Goal: Task Accomplishment & Management: Use online tool/utility

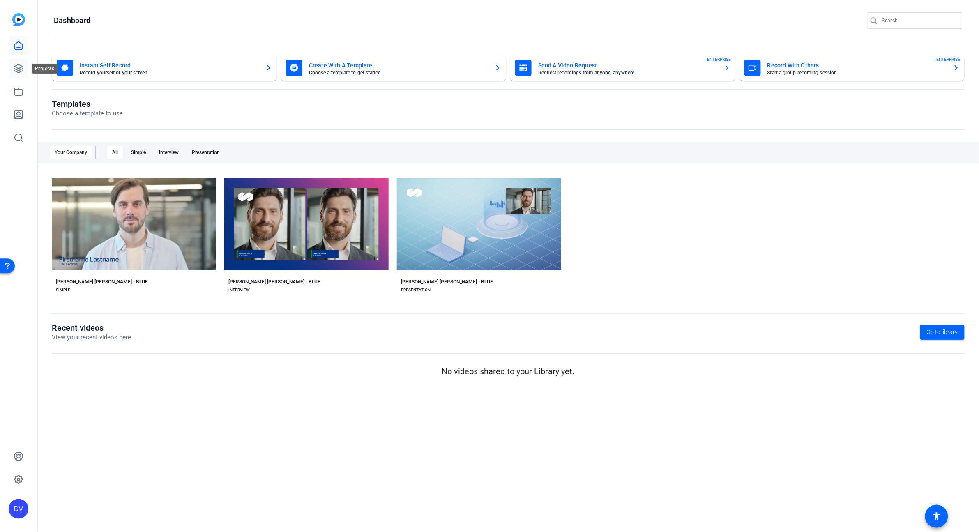
click at [22, 73] on icon at bounding box center [19, 69] width 10 height 10
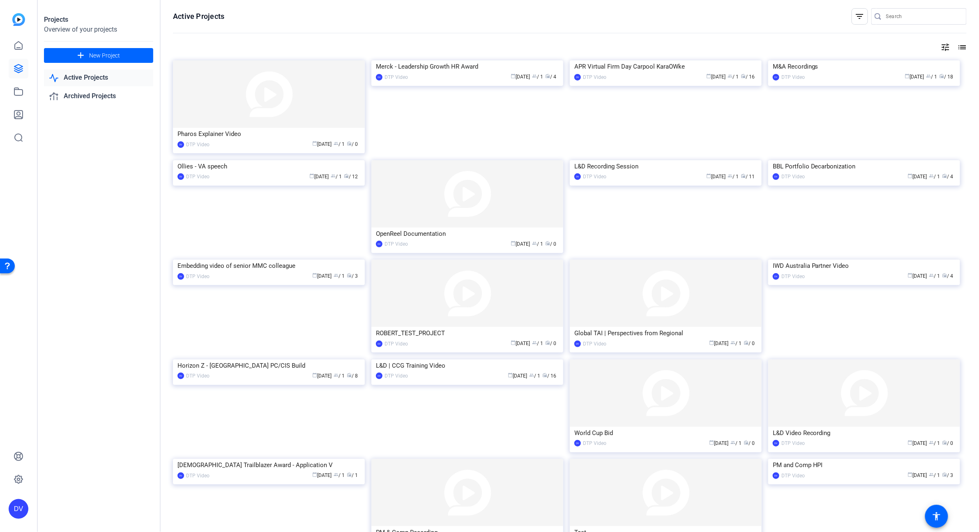
click at [312, 40] on openreel-divider-bar at bounding box center [570, 34] width 794 height 18
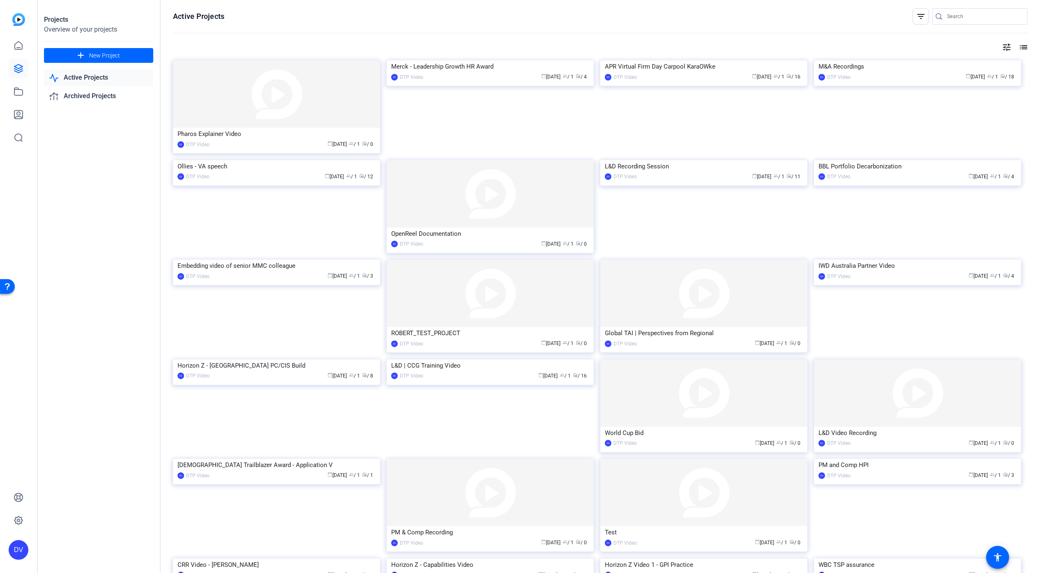
click at [859, 13] on openreel-page-title "Active Projects filter_list" at bounding box center [600, 16] width 855 height 16
click at [285, 88] on img at bounding box center [276, 93] width 207 height 67
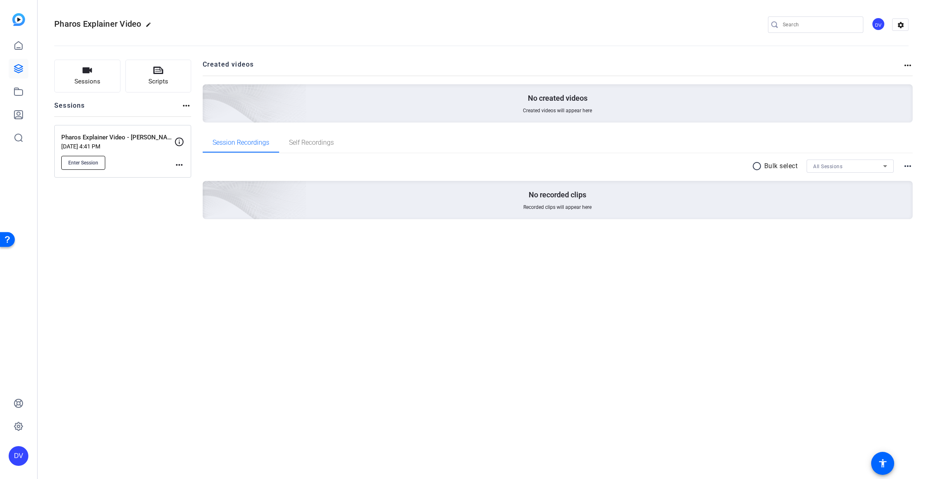
click at [90, 164] on span "Enter Session" at bounding box center [83, 162] width 30 height 7
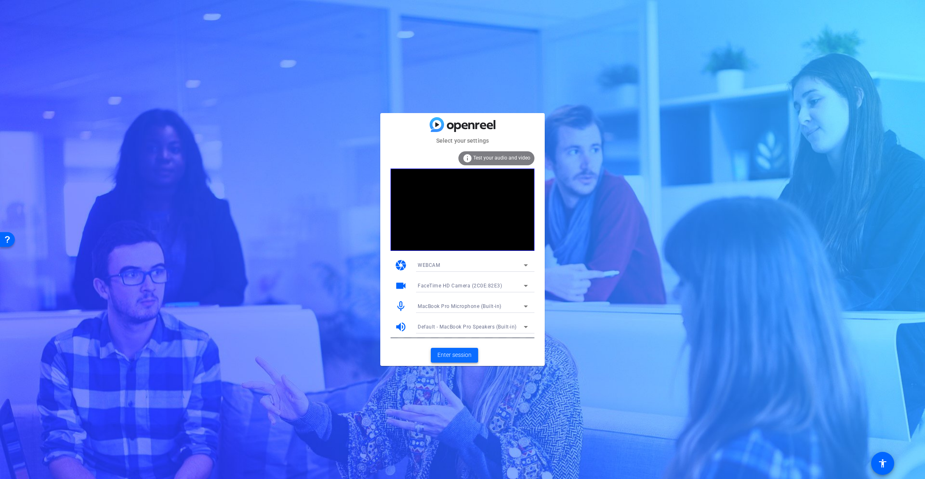
click at [457, 355] on span "Enter session" at bounding box center [454, 355] width 34 height 9
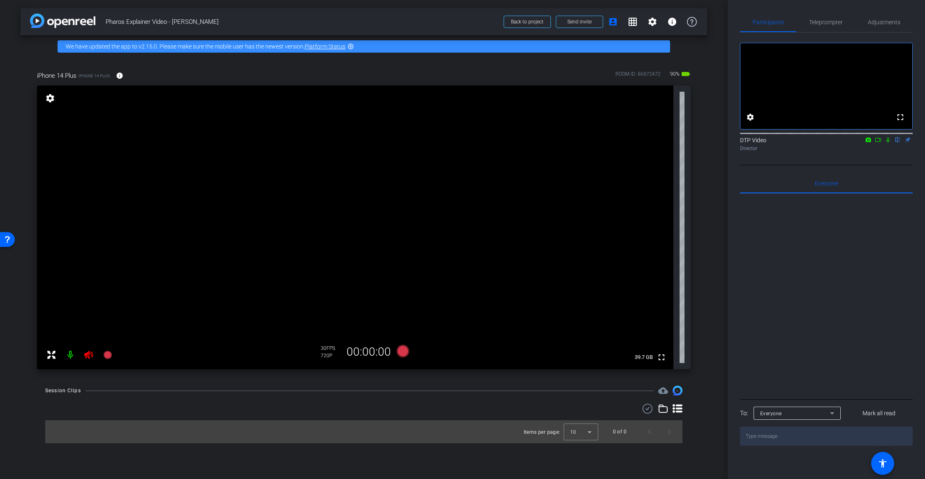
click at [887, 143] on icon at bounding box center [887, 139] width 3 height 5
click at [888, 143] on icon at bounding box center [887, 140] width 7 height 6
click at [89, 357] on icon at bounding box center [88, 355] width 9 height 8
click at [829, 286] on div at bounding box center [826, 295] width 173 height 203
click at [887, 23] on span "Adjustments" at bounding box center [883, 22] width 32 height 6
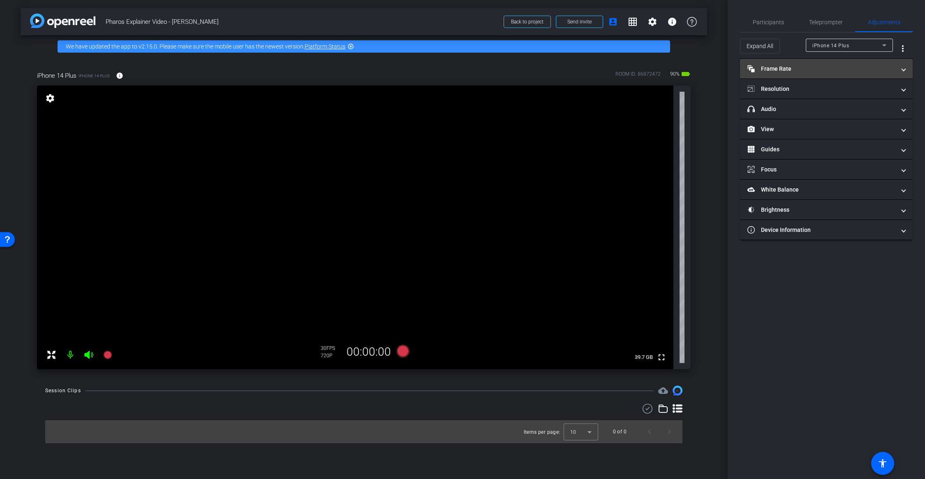
click at [788, 65] on mat-panel-title "Frame Rate Frame Rate" at bounding box center [821, 69] width 148 height 9
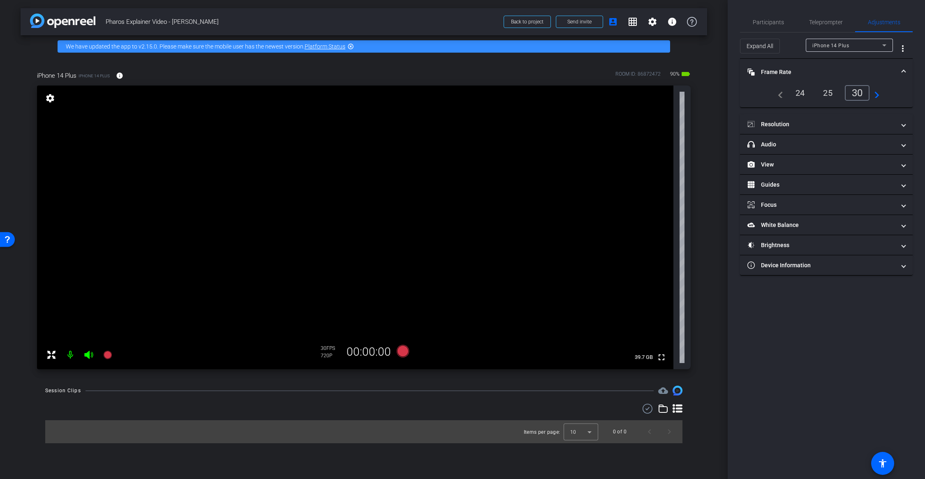
click at [829, 94] on div "25" at bounding box center [827, 93] width 22 height 14
click at [839, 69] on mat-panel-title "Frame Rate Frame Rate" at bounding box center [821, 72] width 148 height 9
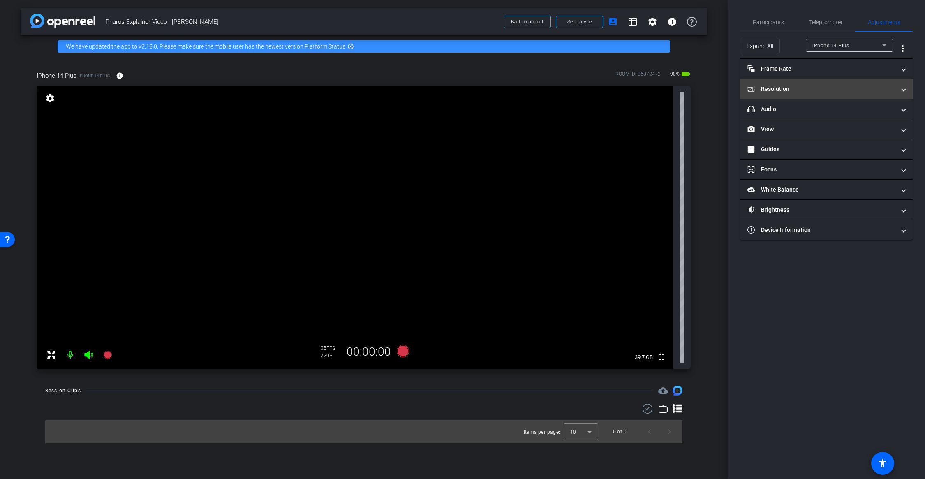
click at [826, 85] on mat-panel-title "Resolution" at bounding box center [821, 89] width 148 height 9
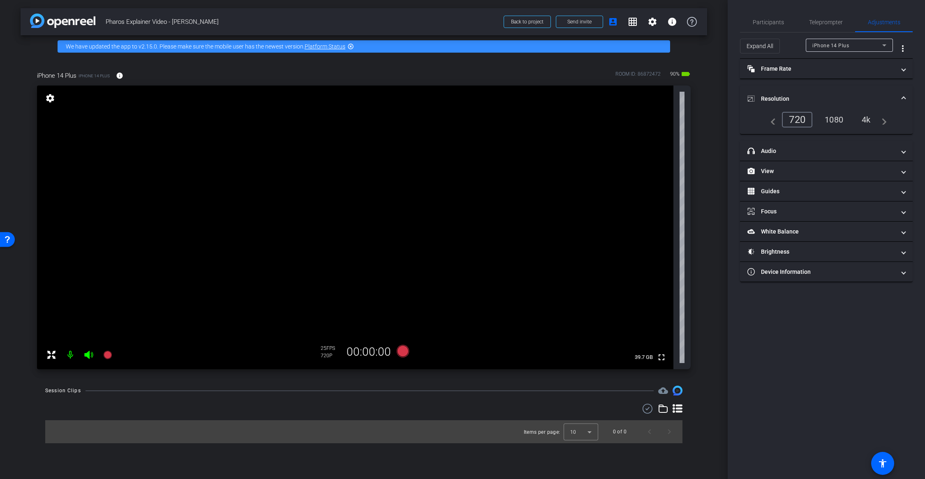
click at [870, 120] on div "4k" at bounding box center [865, 120] width 21 height 14
click at [867, 119] on div "4k" at bounding box center [863, 120] width 25 height 16
click at [865, 95] on mat-panel-title "Resolution" at bounding box center [821, 99] width 148 height 9
click at [769, 18] on span "Participants" at bounding box center [767, 22] width 31 height 20
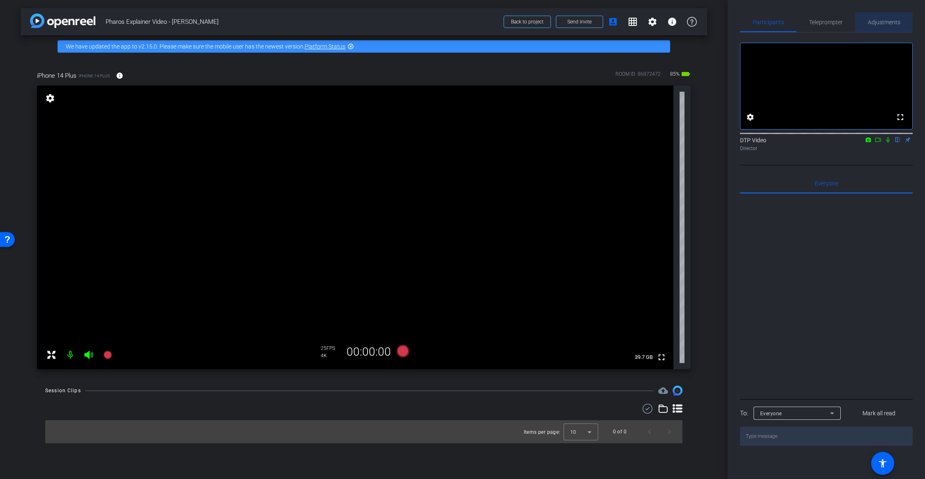
click at [882, 18] on span "Adjustments" at bounding box center [883, 22] width 32 height 20
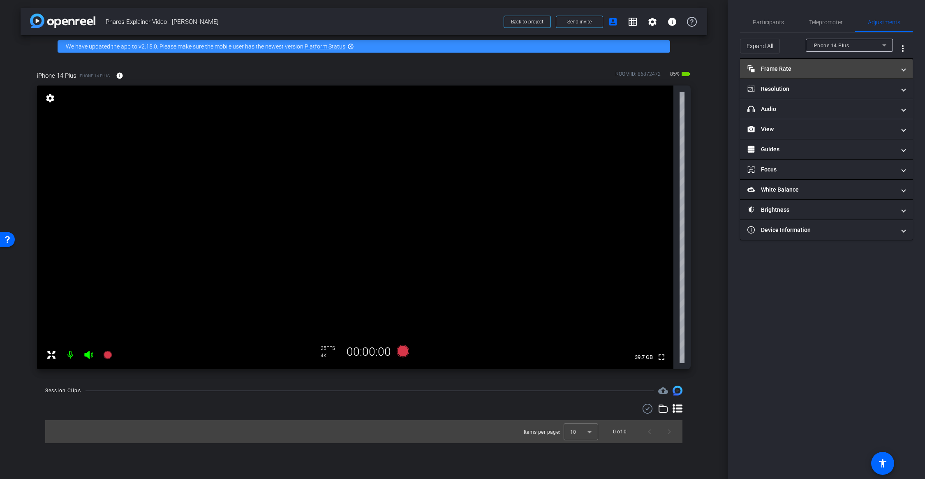
click at [817, 63] on mat-expansion-panel-header "Frame Rate Frame Rate" at bounding box center [826, 69] width 173 height 20
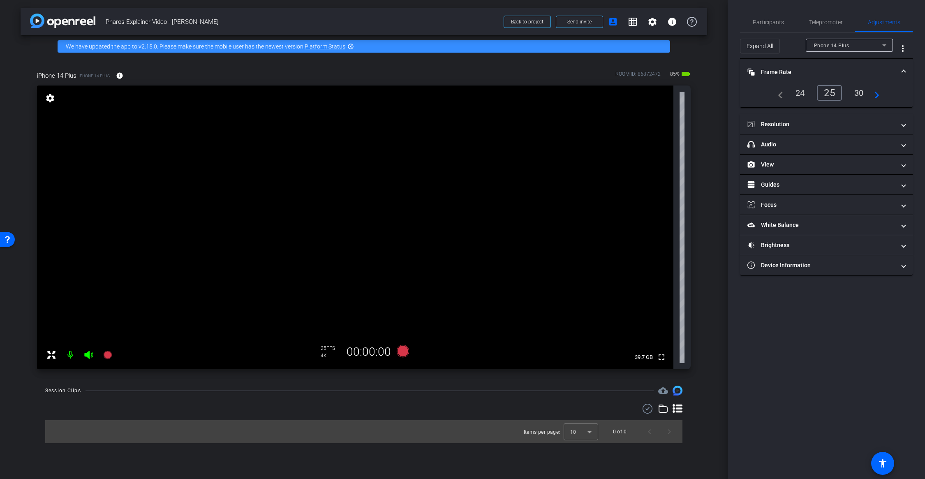
click at [839, 66] on mat-expansion-panel-header "Frame Rate Frame Rate" at bounding box center [826, 72] width 173 height 26
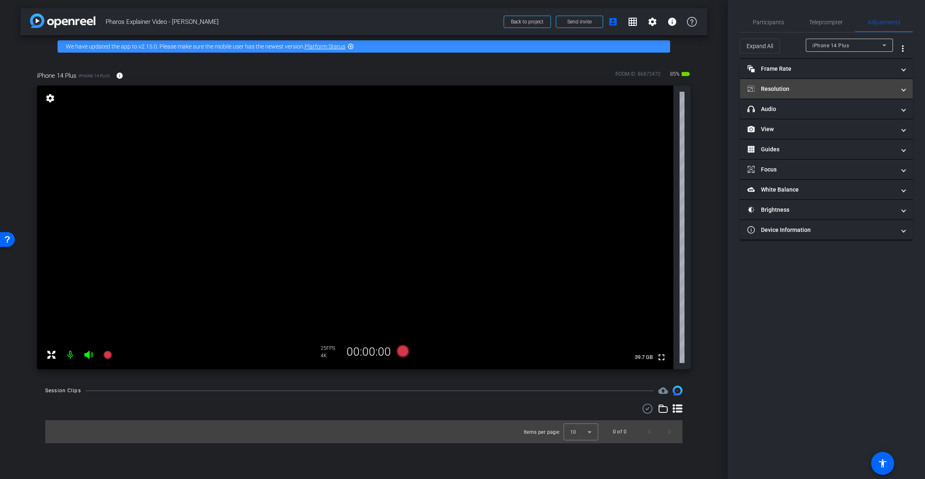
click at [806, 86] on mat-panel-title "Resolution" at bounding box center [821, 89] width 148 height 9
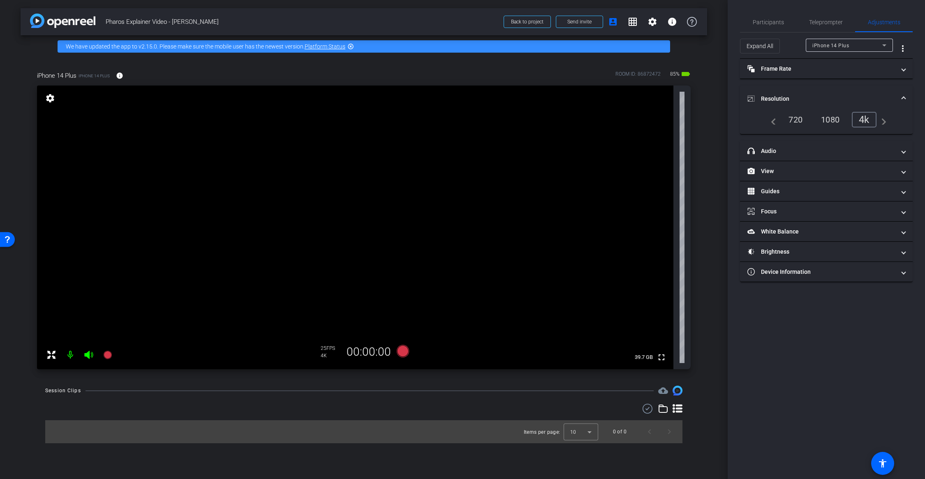
click at [807, 86] on mat-expansion-panel-header "Resolution" at bounding box center [826, 98] width 173 height 26
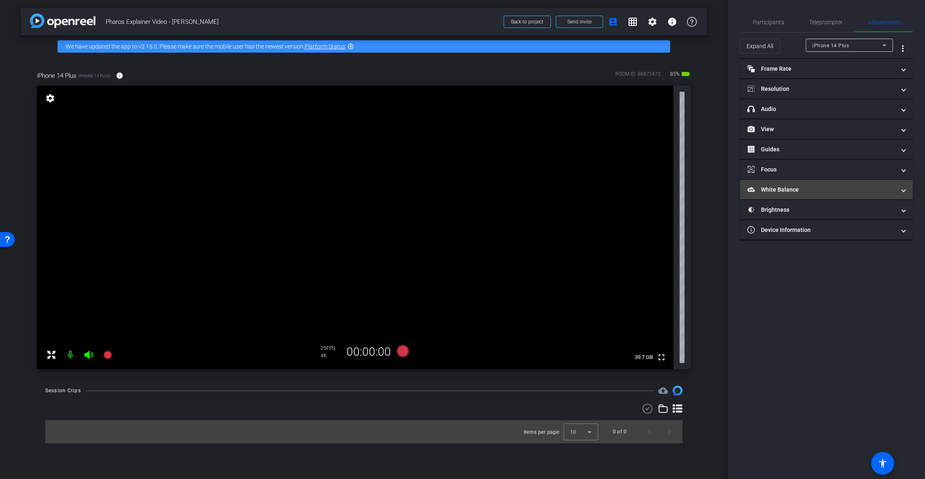
click at [795, 189] on mat-panel-title "White Balance White Balance" at bounding box center [821, 189] width 148 height 9
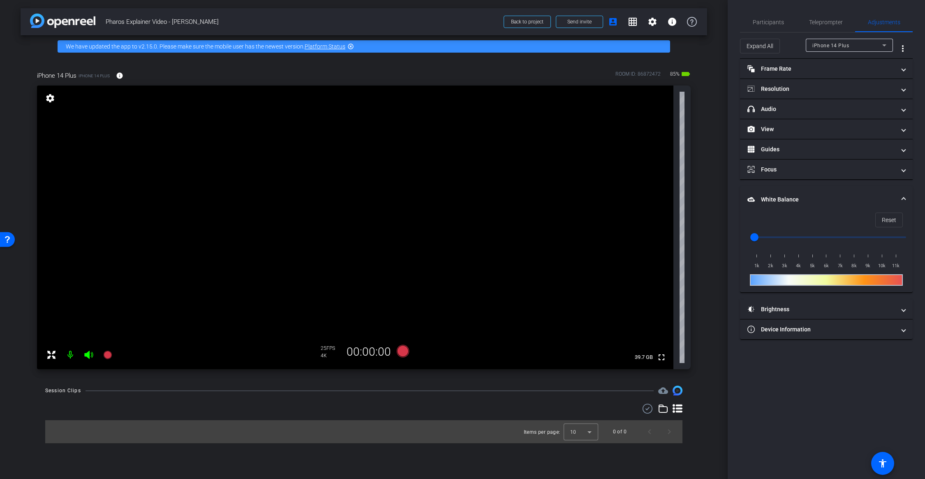
click at [814, 189] on mat-expansion-panel-header "White Balance White Balance" at bounding box center [826, 199] width 173 height 26
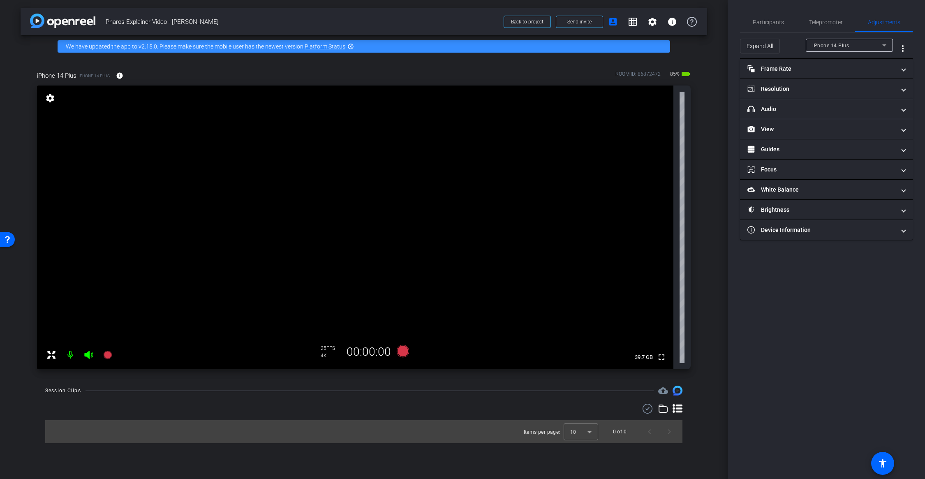
click at [351, 401] on div "Session Clips cloud_upload Items per page: 10 0 of 0" at bounding box center [364, 414] width 686 height 58
click at [776, 25] on span "Participants" at bounding box center [767, 22] width 31 height 20
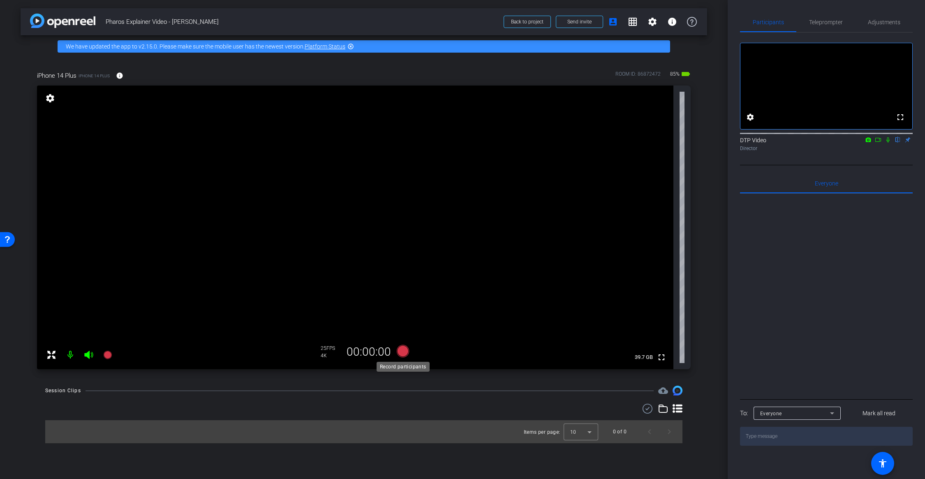
click at [405, 350] on icon at bounding box center [403, 351] width 12 height 12
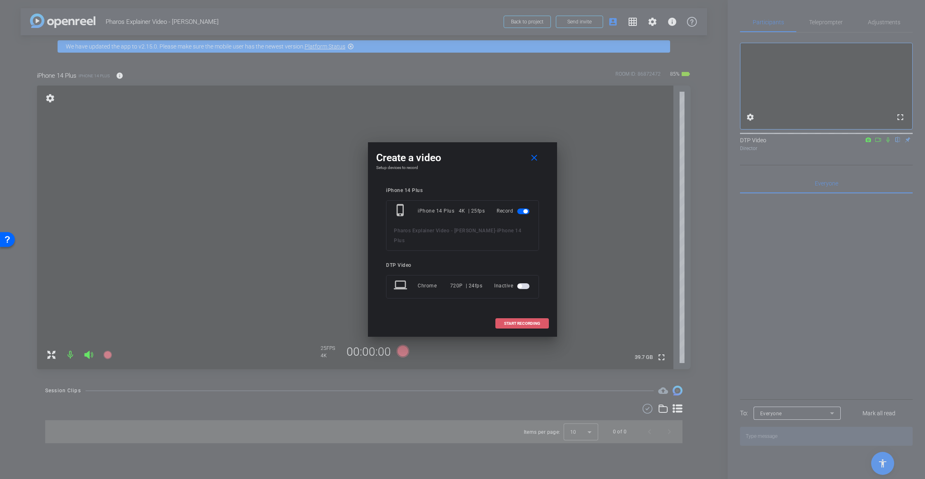
click at [512, 321] on span "START RECORDING" at bounding box center [522, 323] width 36 height 4
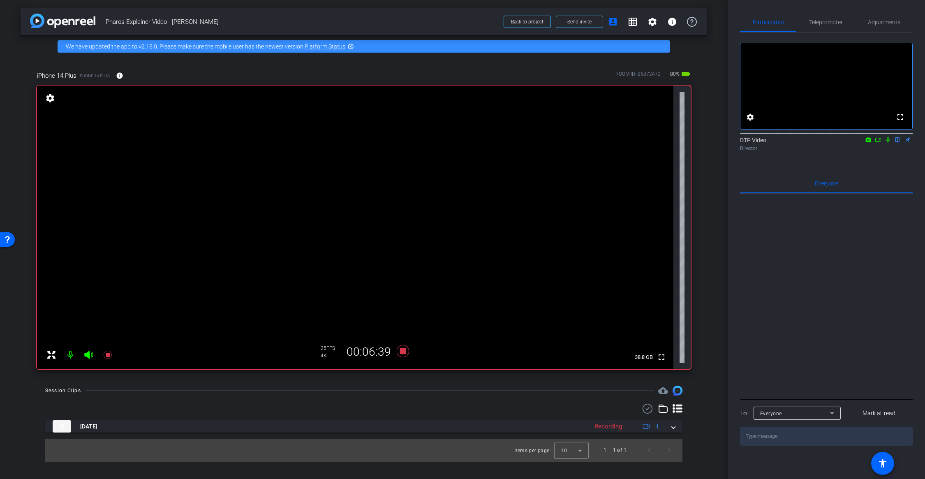
click at [398, 404] on div at bounding box center [363, 409] width 637 height 10
click at [765, 242] on div at bounding box center [826, 295] width 173 height 203
click at [402, 353] on icon at bounding box center [403, 351] width 12 height 12
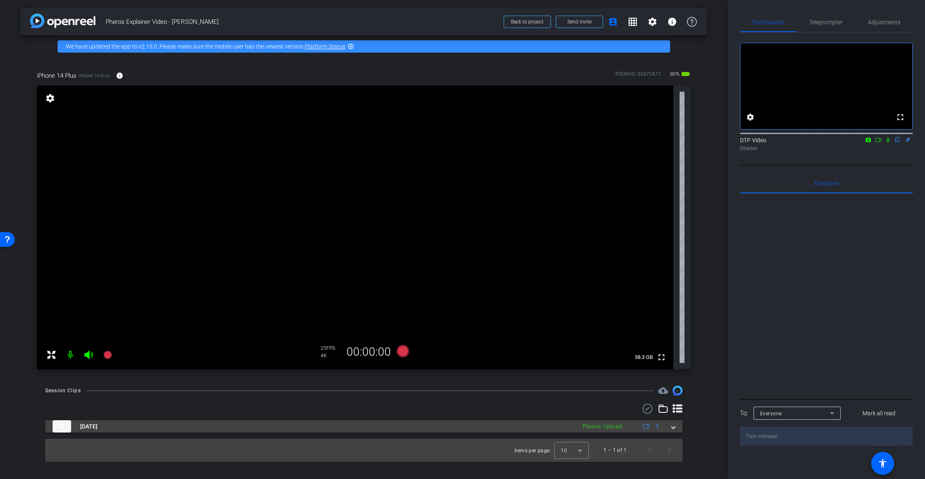
click at [673, 427] on span at bounding box center [672, 426] width 3 height 9
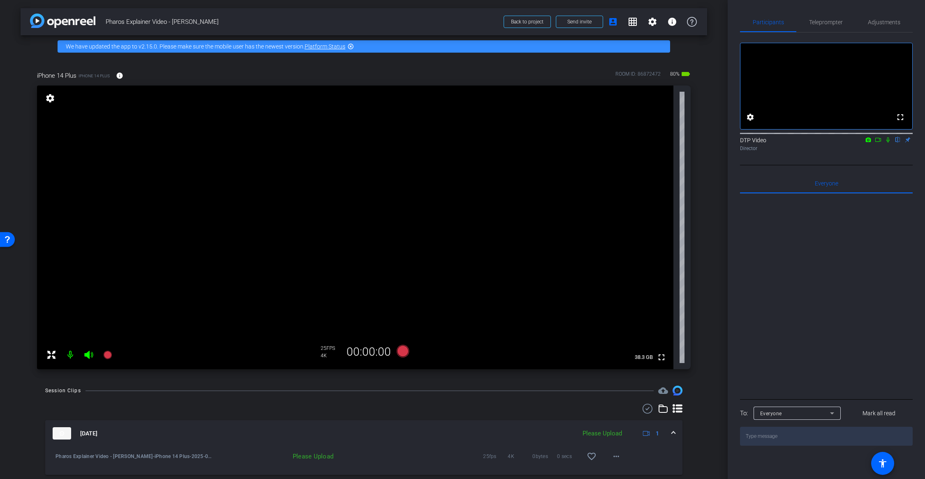
scroll to position [25, 0]
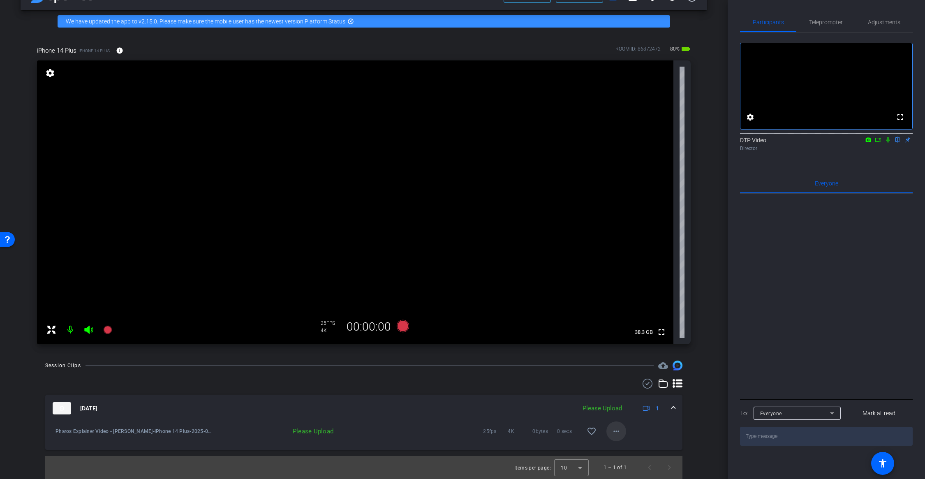
click at [607, 431] on span at bounding box center [616, 431] width 20 height 20
click at [622, 446] on span "Upload" at bounding box center [629, 448] width 33 height 10
click at [715, 321] on div "arrow_back Pharos Explainer Video - Alexandre de Montbas Back to project Send i…" at bounding box center [363, 214] width 727 height 479
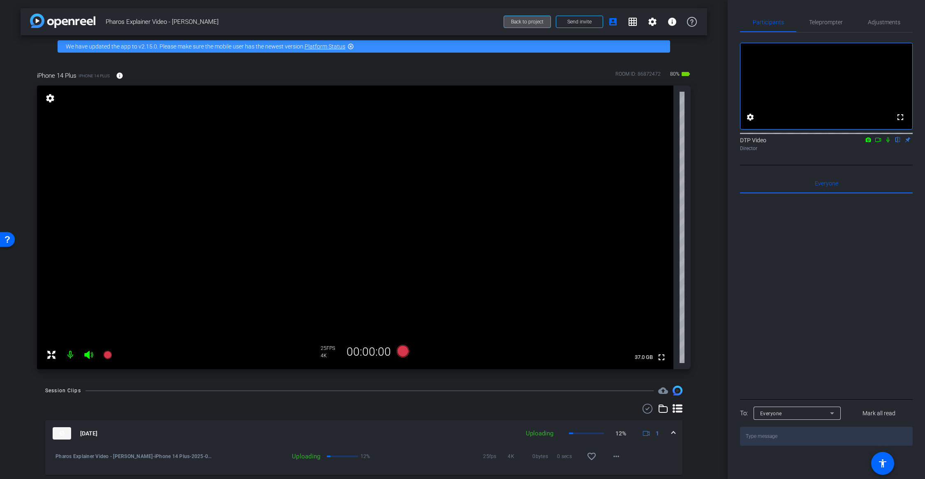
click at [533, 23] on span "Back to project" at bounding box center [527, 22] width 32 height 6
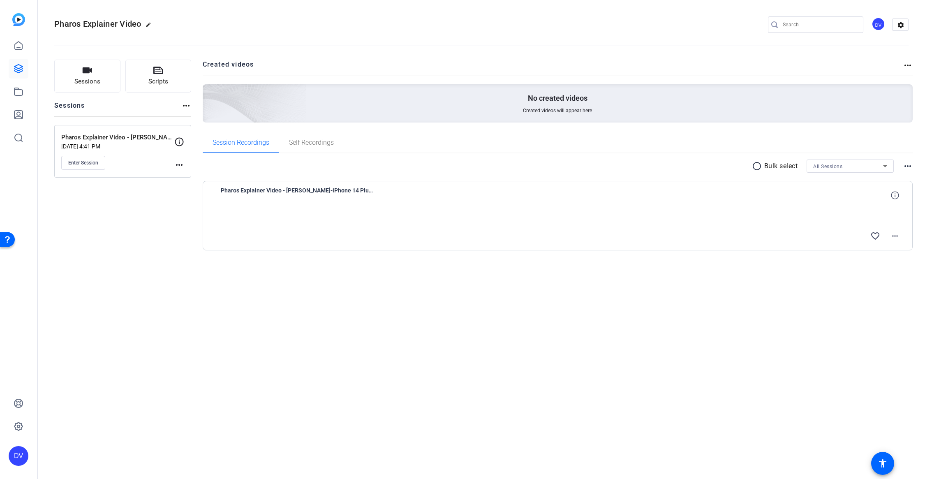
click at [335, 326] on div "Pharos Explainer Video edit DV settings Sessions Scripts Sessions more_horiz Ph…" at bounding box center [481, 239] width 887 height 479
click at [494, 335] on div "Pharos Explainer Video edit DV settings Sessions Scripts Sessions more_horiz Ph…" at bounding box center [481, 239] width 887 height 479
click at [634, 306] on div "Pharos Explainer Video edit DV settings Sessions Scripts Sessions more_horiz Ph…" at bounding box center [481, 239] width 887 height 479
click at [891, 238] on mat-icon "more_horiz" at bounding box center [895, 236] width 10 height 10
click at [368, 294] on div at bounding box center [462, 239] width 925 height 479
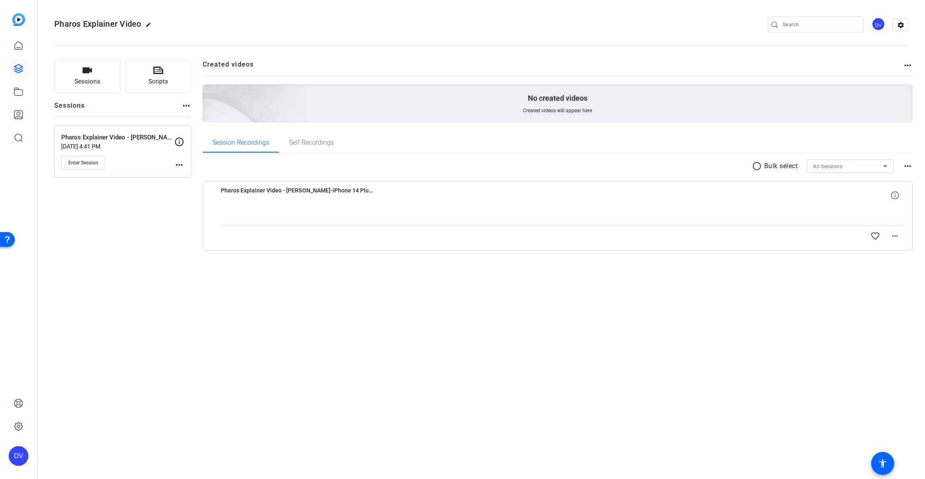
click at [181, 166] on mat-icon "more_horiz" at bounding box center [179, 165] width 10 height 10
click at [116, 182] on div at bounding box center [462, 239] width 925 height 479
click at [100, 166] on button "Enter Session" at bounding box center [83, 163] width 44 height 14
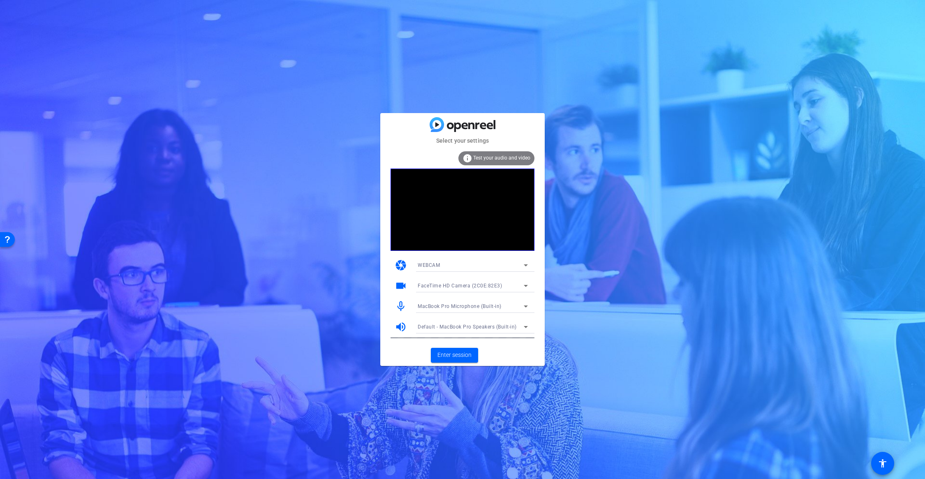
click at [490, 266] on div "WEBCAM" at bounding box center [470, 265] width 106 height 10
click at [491, 268] on div at bounding box center [462, 239] width 925 height 479
click at [470, 356] on span "Enter session" at bounding box center [454, 355] width 34 height 9
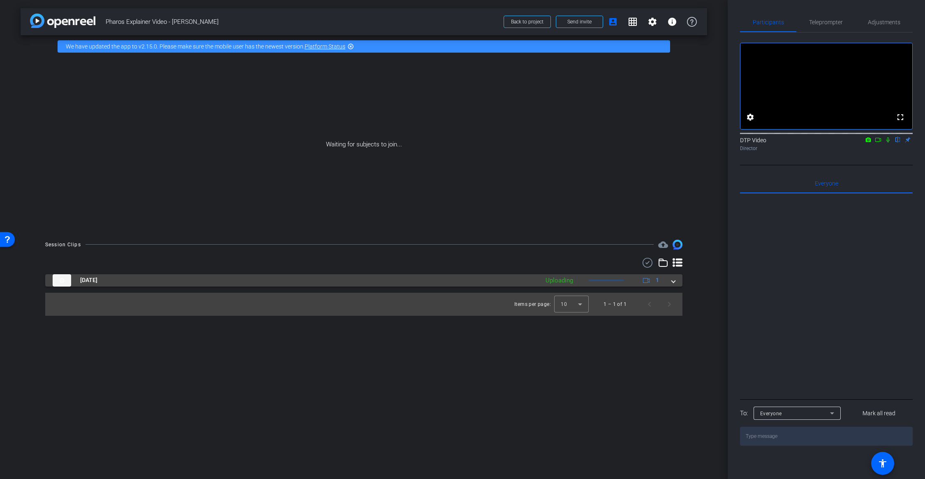
click at [674, 283] on span at bounding box center [672, 280] width 3 height 9
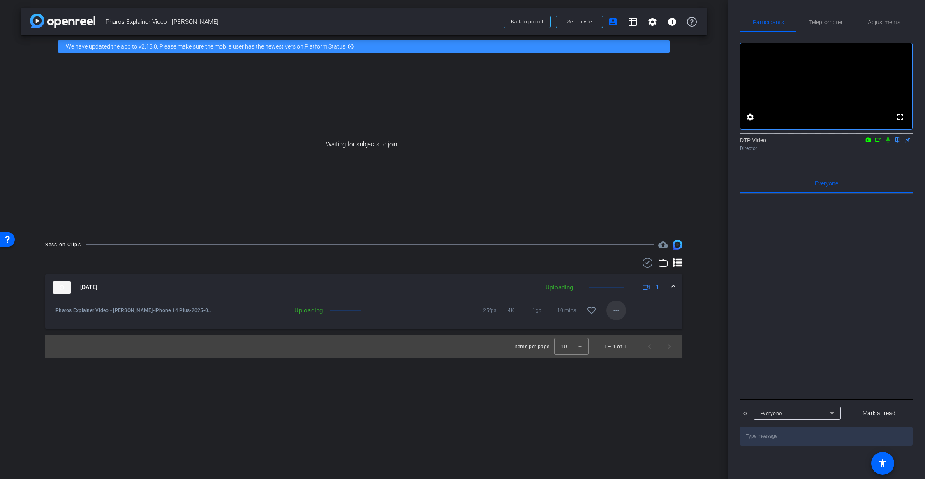
click at [618, 314] on mat-icon "more_horiz" at bounding box center [616, 310] width 10 height 10
click at [638, 408] on div at bounding box center [462, 239] width 925 height 479
click at [616, 312] on mat-icon "more_horiz" at bounding box center [616, 310] width 10 height 10
click at [618, 403] on div at bounding box center [462, 239] width 925 height 479
click at [525, 19] on span "Back to project" at bounding box center [527, 22] width 32 height 6
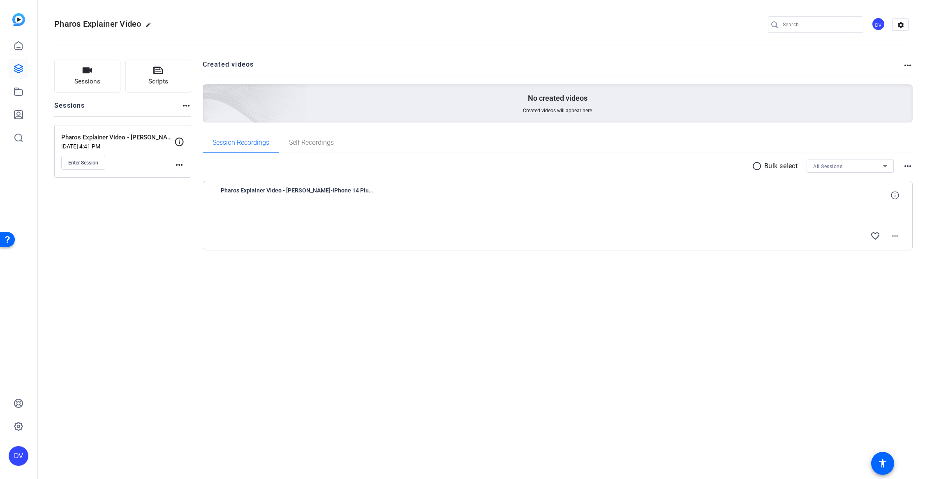
click at [540, 352] on div "Pharos Explainer Video edit DV settings Sessions Scripts Sessions more_horiz Ph…" at bounding box center [481, 239] width 887 height 479
click at [892, 233] on mat-icon "more_horiz" at bounding box center [895, 236] width 10 height 10
click at [827, 313] on div at bounding box center [462, 239] width 925 height 479
click at [494, 282] on div "Sessions Scripts Sessions more_horiz Pharos Explainer Video - Alexandre de Mont…" at bounding box center [481, 168] width 887 height 238
click at [893, 234] on mat-icon "more_horiz" at bounding box center [895, 236] width 10 height 10
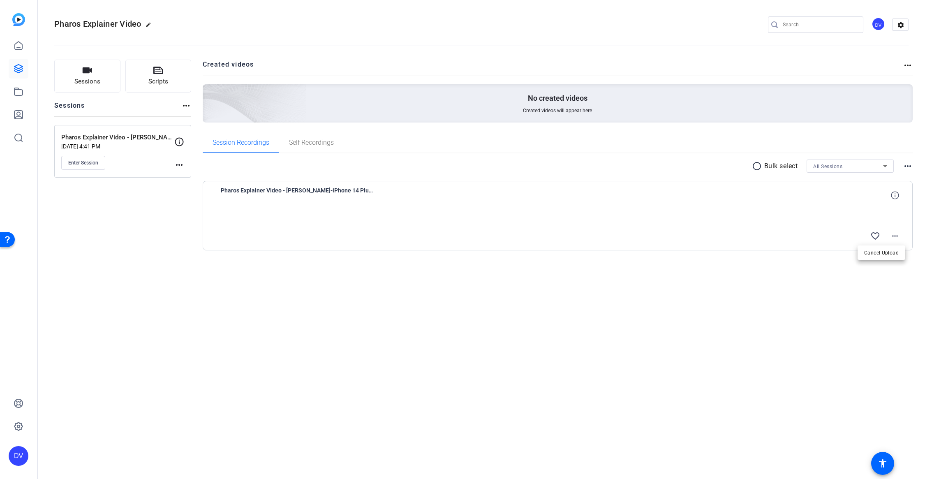
click at [594, 322] on div at bounding box center [462, 239] width 925 height 479
click at [89, 161] on span "Enter Session" at bounding box center [83, 162] width 30 height 7
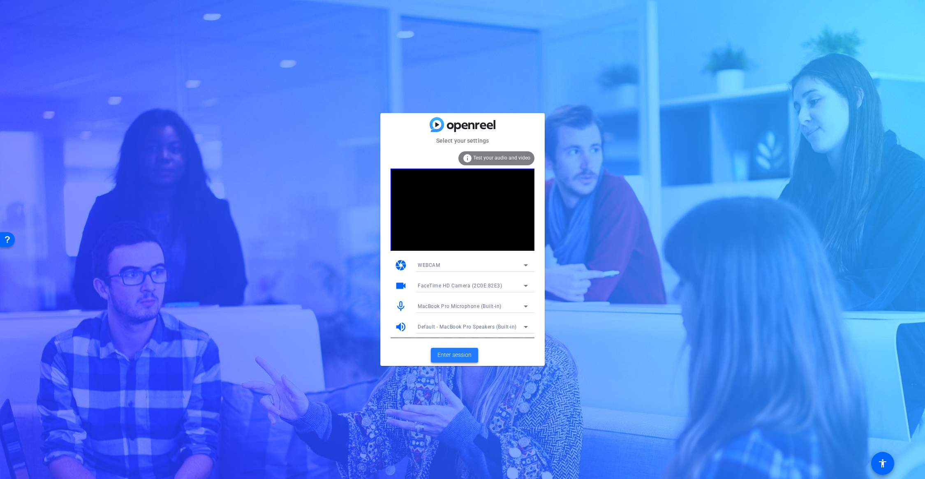
click at [454, 355] on span "Enter session" at bounding box center [454, 355] width 34 height 9
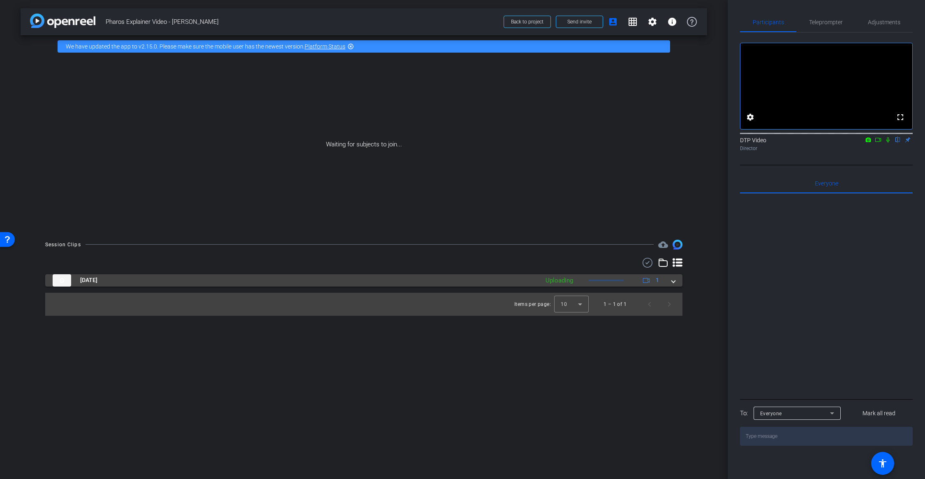
click at [673, 283] on span at bounding box center [672, 280] width 3 height 9
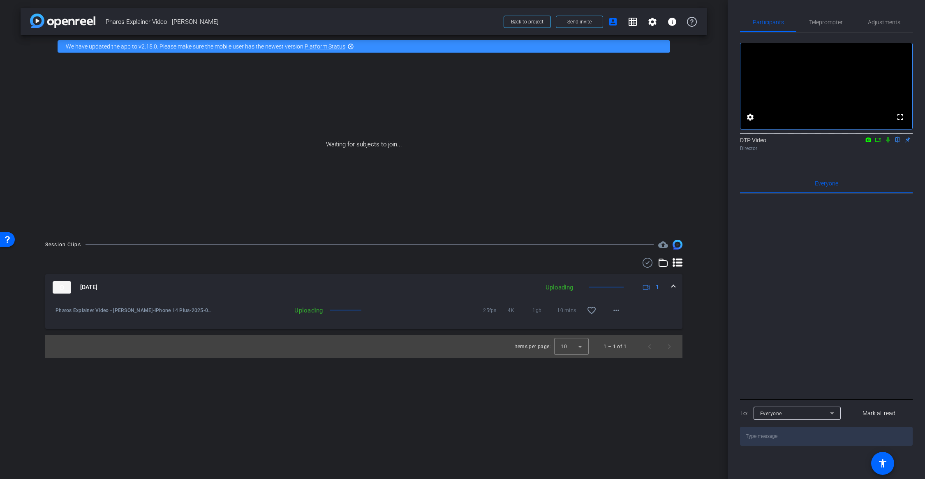
click at [590, 288] on div at bounding box center [605, 287] width 35 height 2
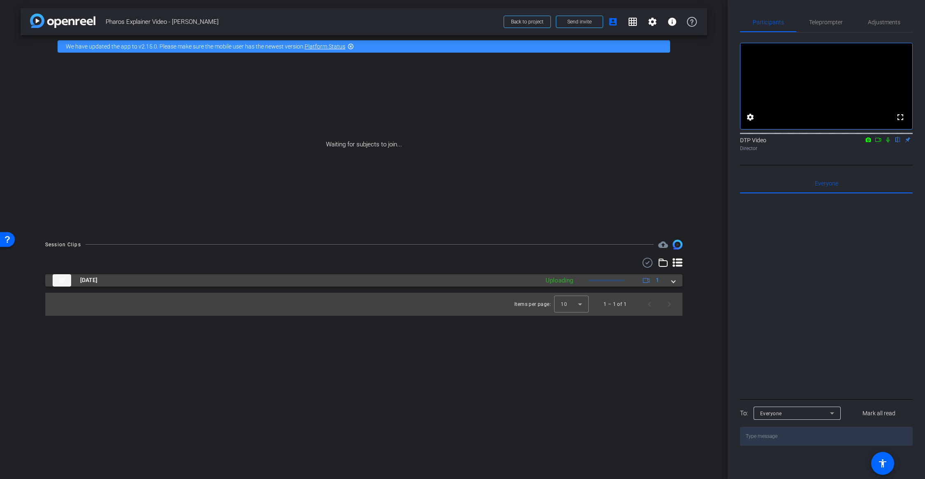
click at [617, 282] on mat-panel-description "Uploading 1" at bounding box center [603, 280] width 124 height 12
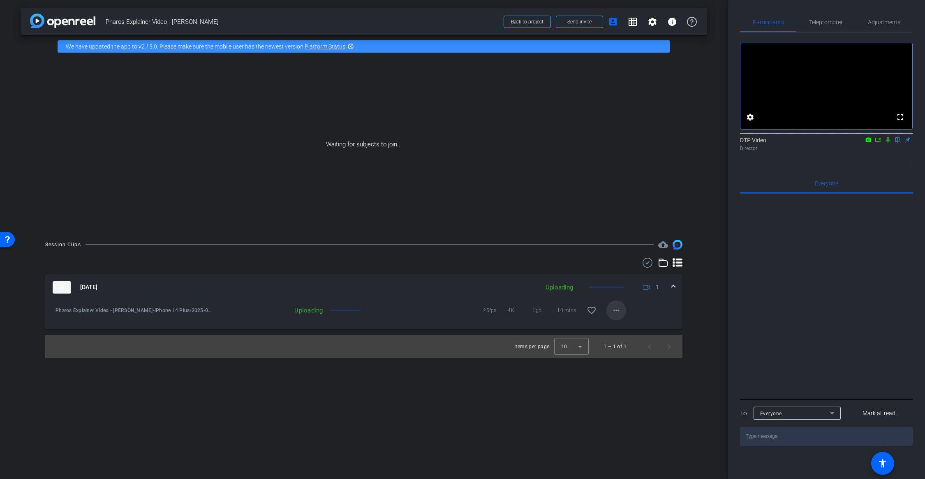
click at [613, 309] on mat-icon "more_horiz" at bounding box center [616, 310] width 10 height 10
click at [656, 412] on div at bounding box center [462, 239] width 925 height 479
click at [524, 25] on span at bounding box center [527, 22] width 46 height 20
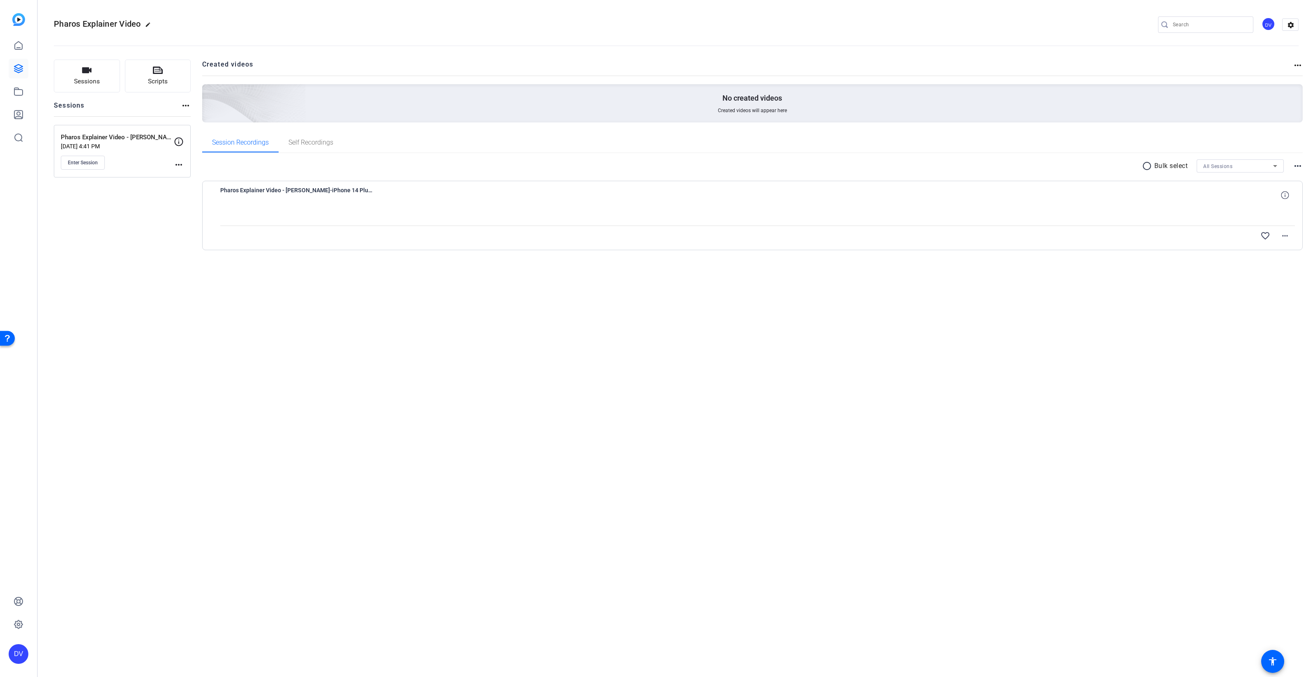
click at [442, 470] on div "Pharos Explainer Video edit DV settings Sessions Scripts Sessions more_horiz Ph…" at bounding box center [676, 338] width 1278 height 677
click at [640, 468] on div "Pharos Explainer Video edit DV settings Sessions Scripts Sessions more_horiz Ph…" at bounding box center [676, 338] width 1278 height 677
click at [312, 303] on div "Pharos Explainer Video edit DV settings Sessions Scripts Sessions more_horiz Ph…" at bounding box center [676, 338] width 1278 height 677
click at [178, 167] on mat-icon "more_horiz" at bounding box center [179, 165] width 10 height 10
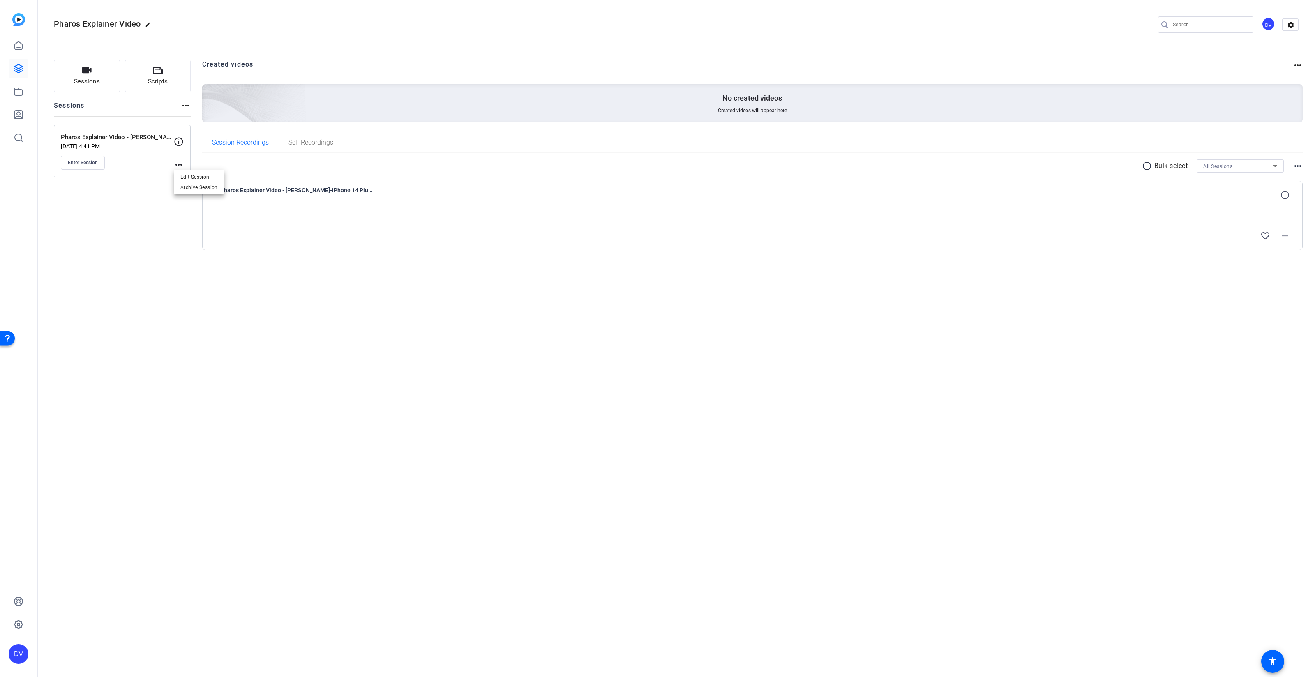
click at [146, 226] on div at bounding box center [657, 338] width 1315 height 677
click at [295, 321] on div "Pharos Explainer Video edit DV settings Sessions Scripts Sessions more_horiz Ph…" at bounding box center [676, 338] width 1278 height 677
click at [76, 161] on span "Enter Session" at bounding box center [83, 162] width 30 height 7
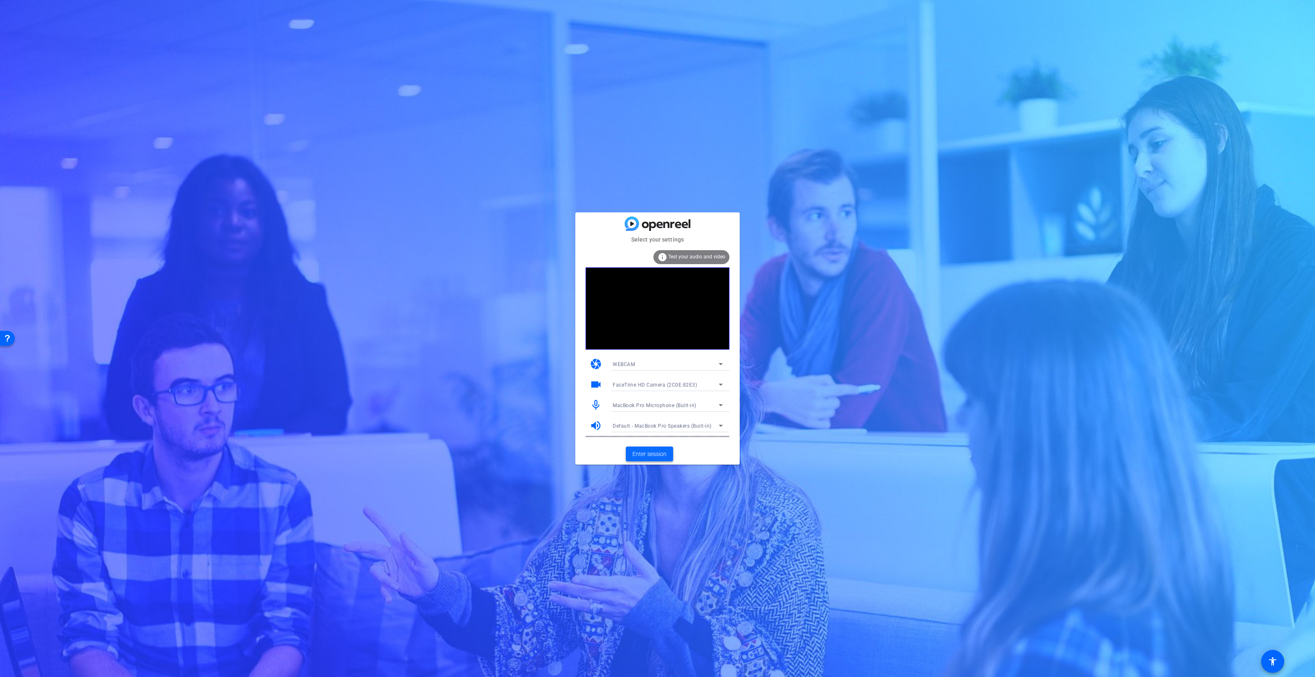
click at [660, 452] on span "Enter session" at bounding box center [649, 454] width 34 height 9
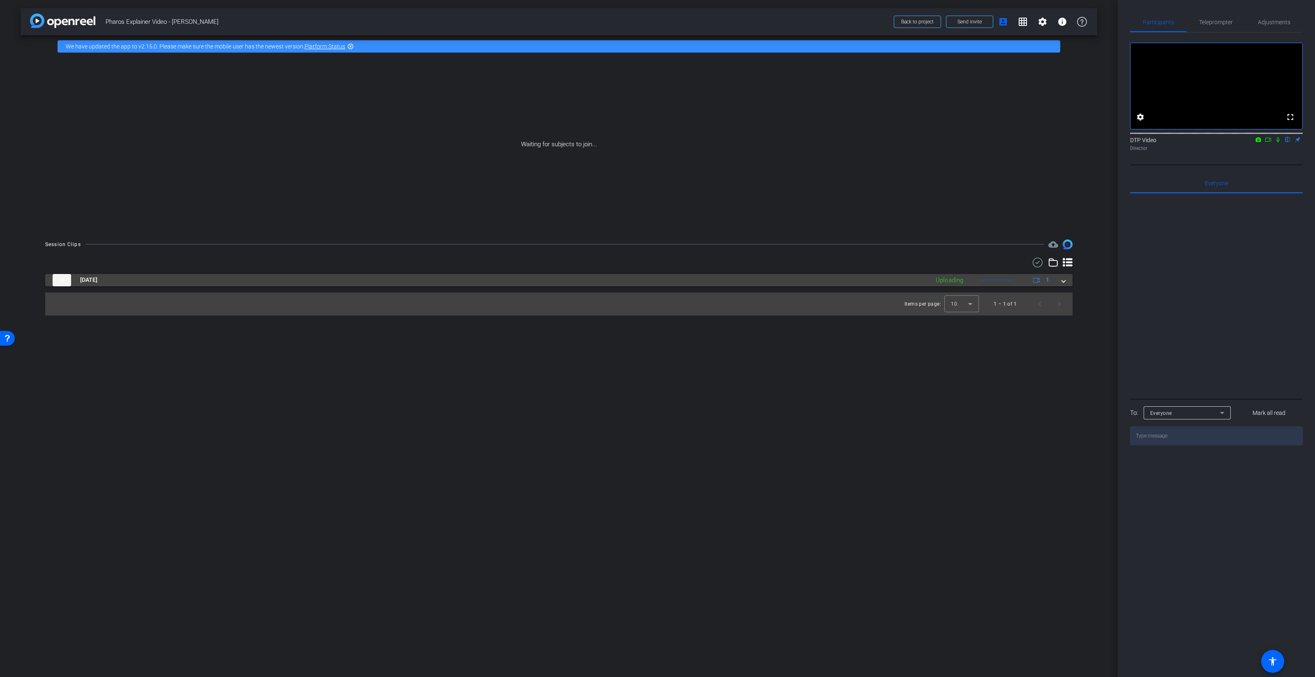
click at [1064, 282] on span at bounding box center [1063, 280] width 3 height 9
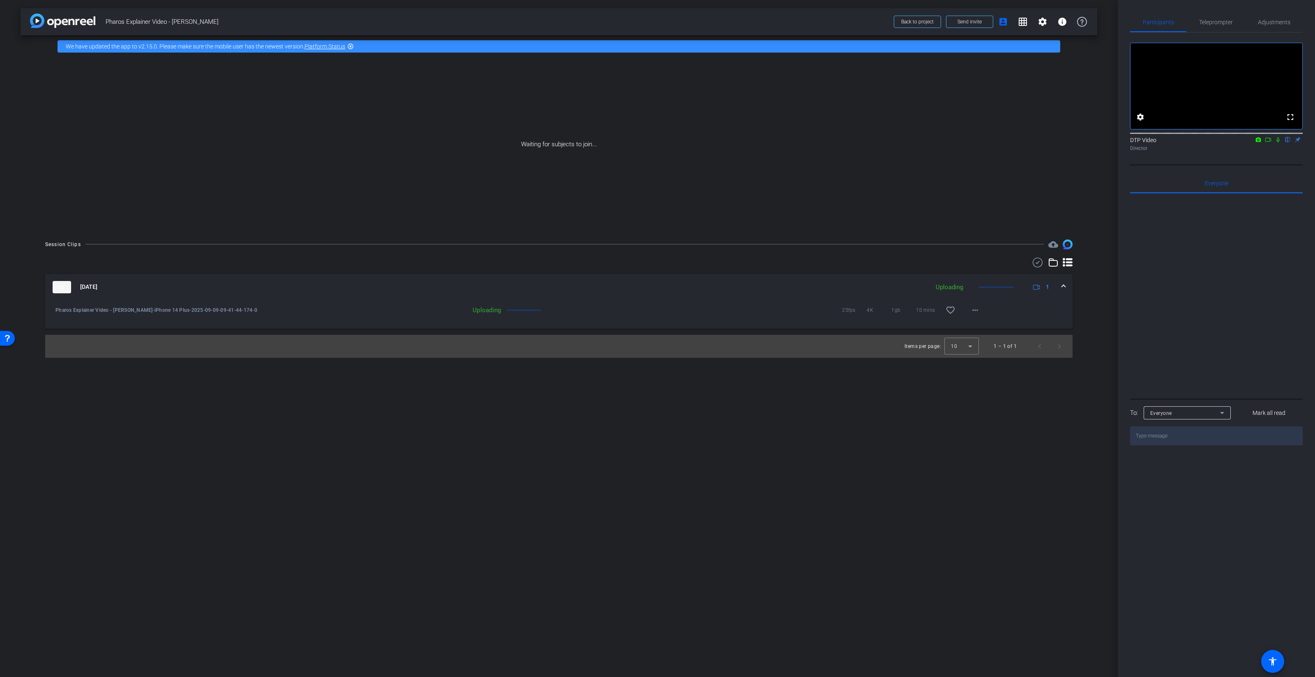
click at [504, 310] on div "Uploading" at bounding box center [410, 310] width 190 height 8
click at [975, 305] on mat-icon "more_horiz" at bounding box center [975, 310] width 10 height 10
click at [854, 490] on div at bounding box center [657, 338] width 1315 height 677
click at [916, 20] on span "Back to project" at bounding box center [917, 22] width 32 height 6
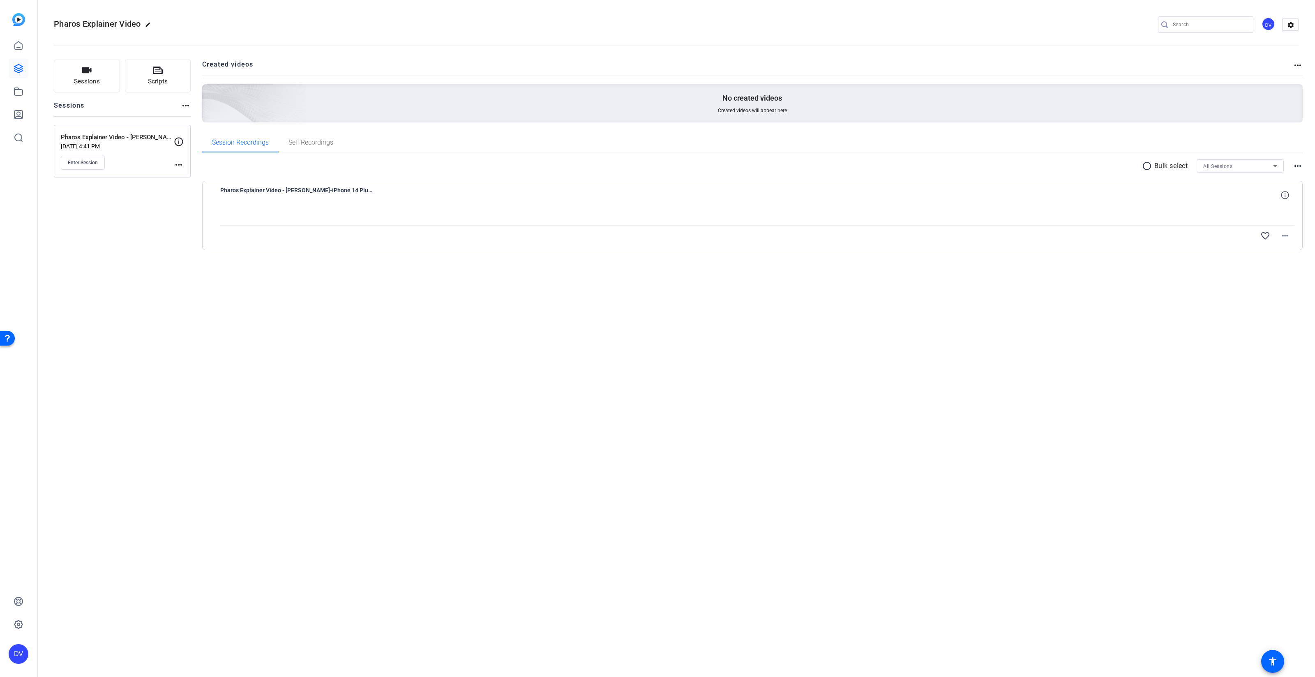
click at [807, 407] on div "Pharos Explainer Video edit DV settings Sessions Scripts Sessions more_horiz Ph…" at bounding box center [676, 338] width 1278 height 677
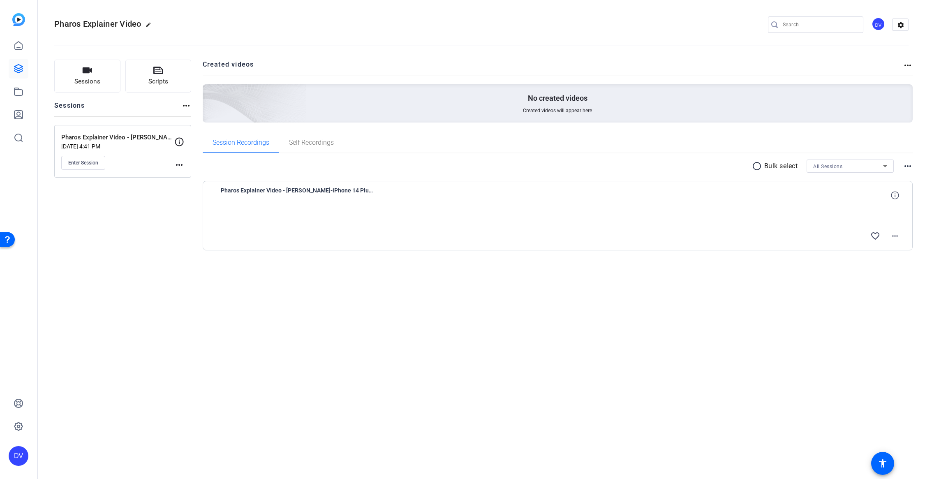
click at [458, 295] on div "Pharos Explainer Video edit DV settings Sessions Scripts Sessions more_horiz Ph…" at bounding box center [481, 239] width 887 height 479
